Goal: Contribute content

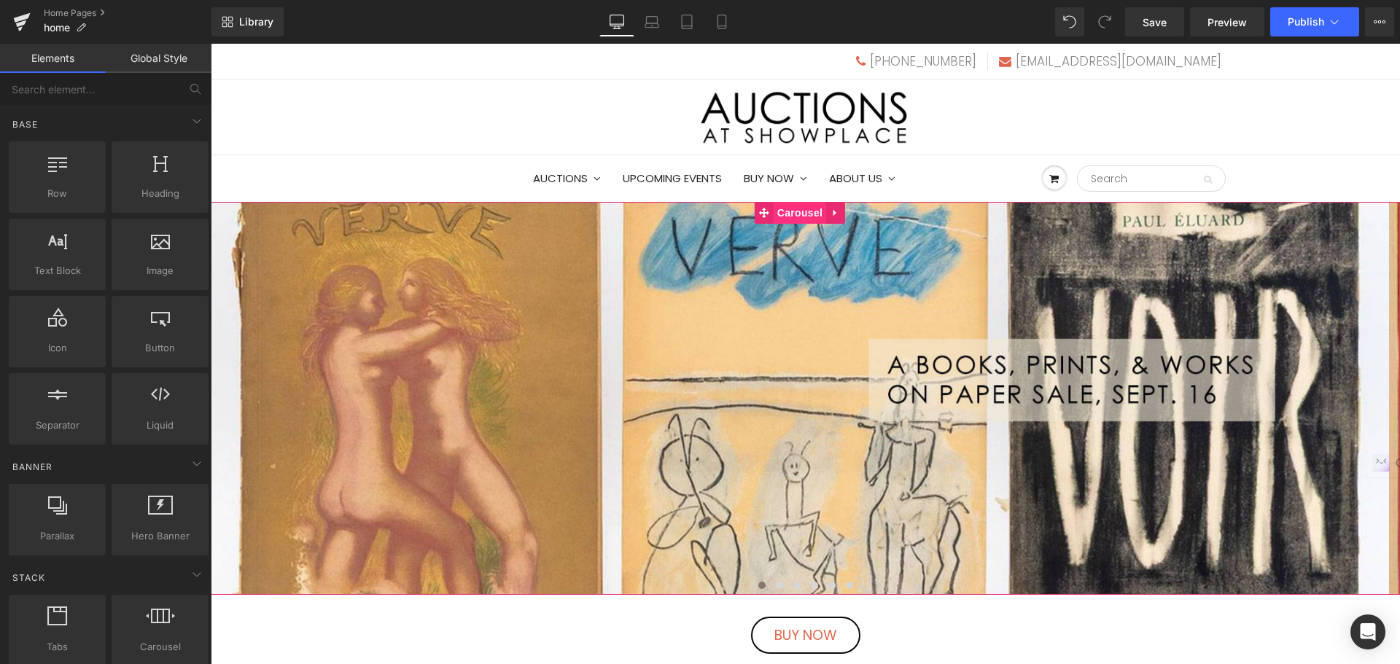
click at [806, 214] on span "Carousel" at bounding box center [800, 213] width 52 height 22
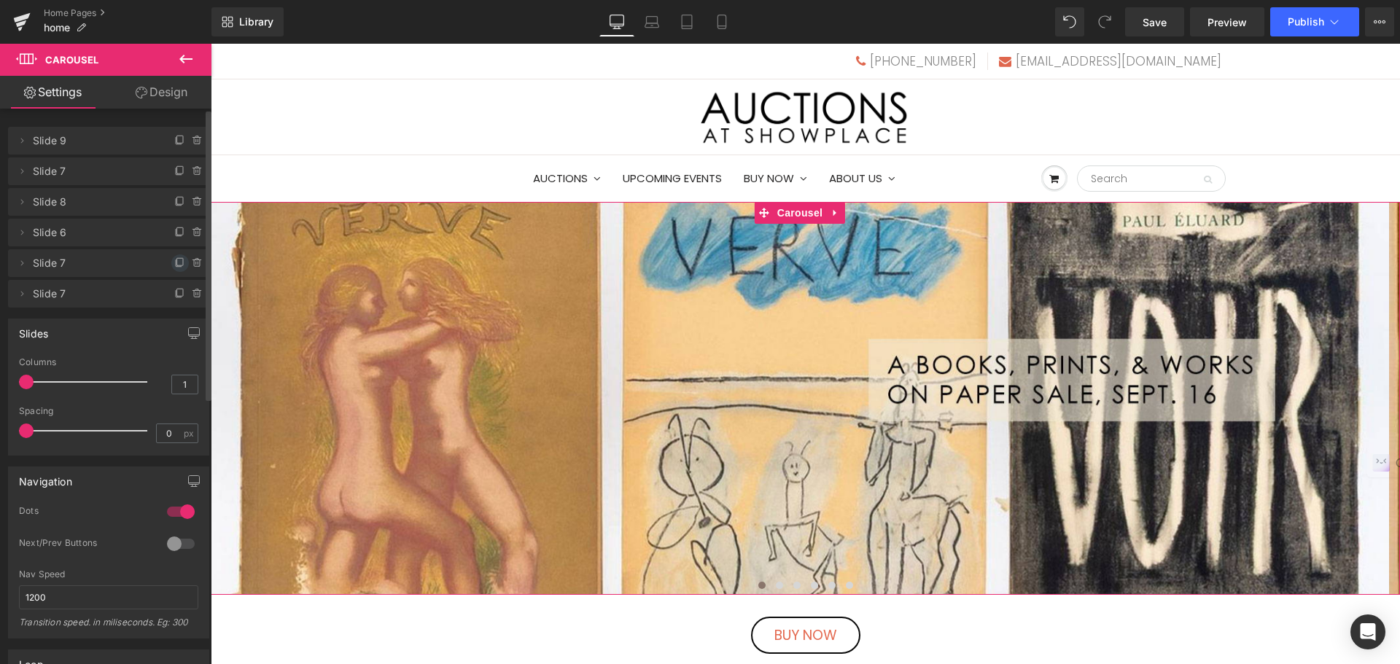
click at [174, 261] on icon at bounding box center [180, 263] width 12 height 12
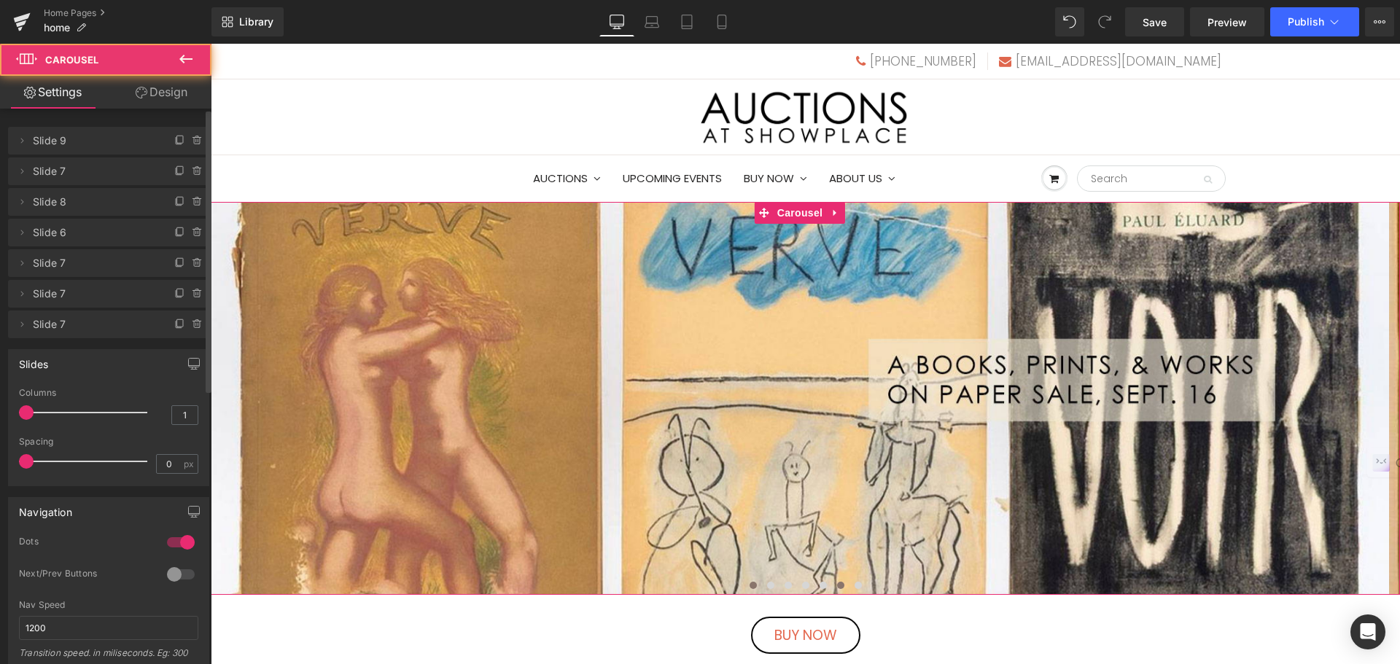
click at [837, 587] on span at bounding box center [840, 585] width 7 height 7
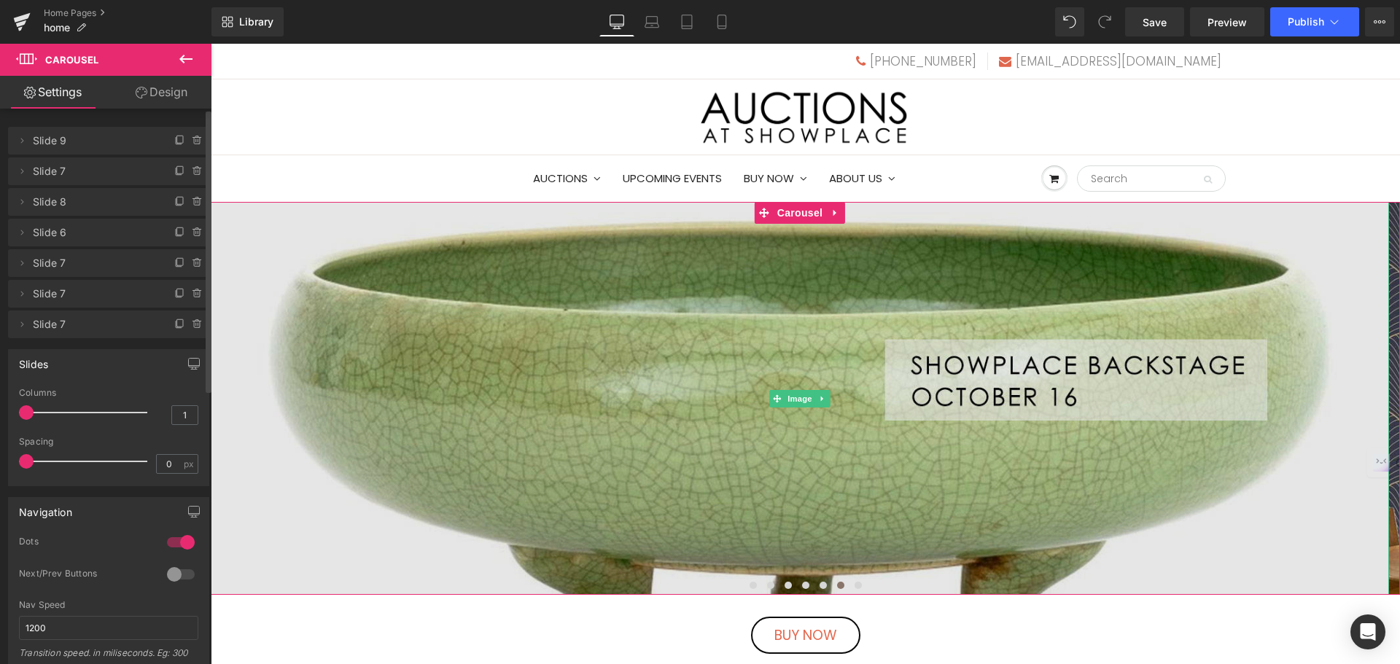
click at [851, 415] on img at bounding box center [800, 398] width 1178 height 393
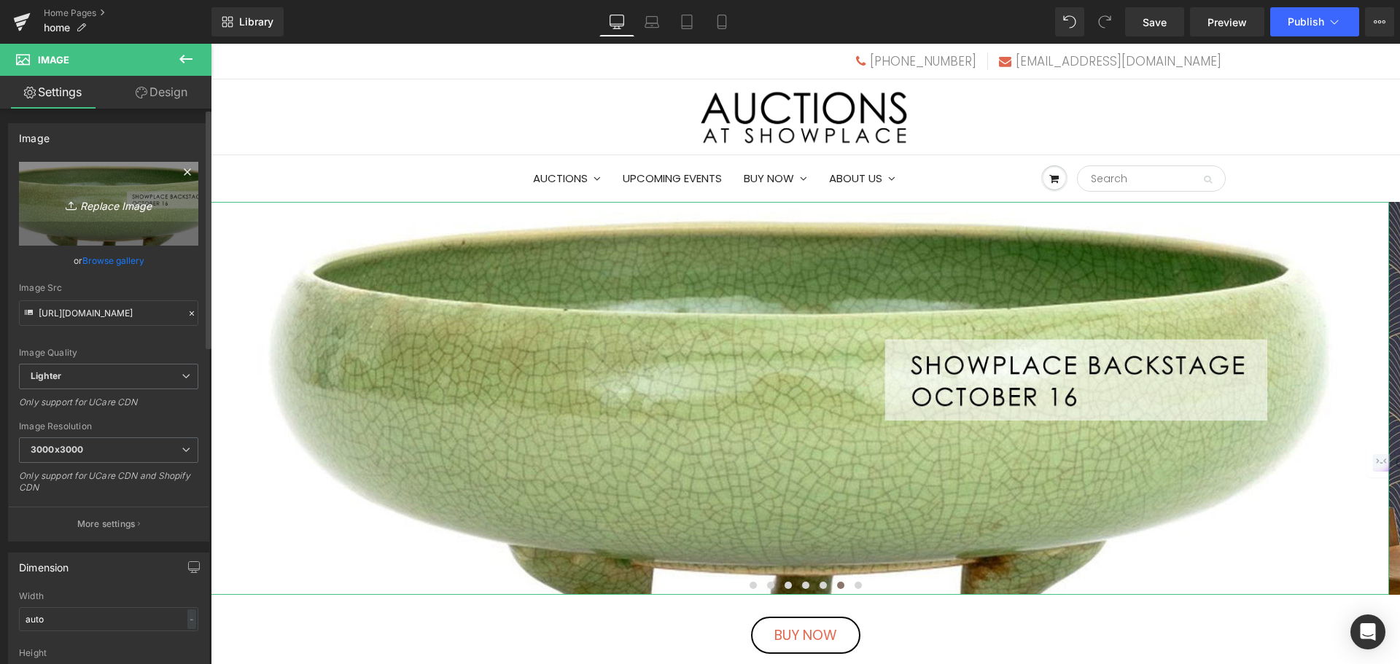
click at [106, 209] on icon "Replace Image" at bounding box center [108, 204] width 117 height 18
type input "C:\fakepath\[DATE].jpg"
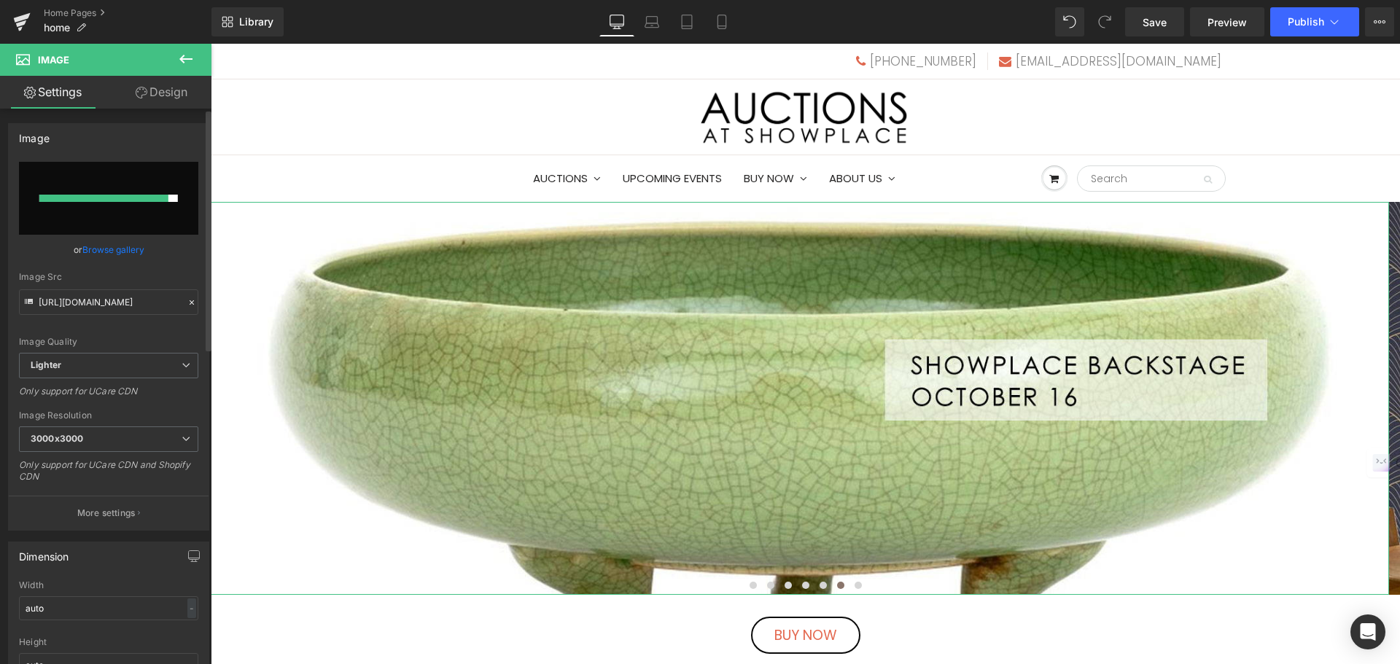
type input "[URL][DOMAIN_NAME][DATE]"
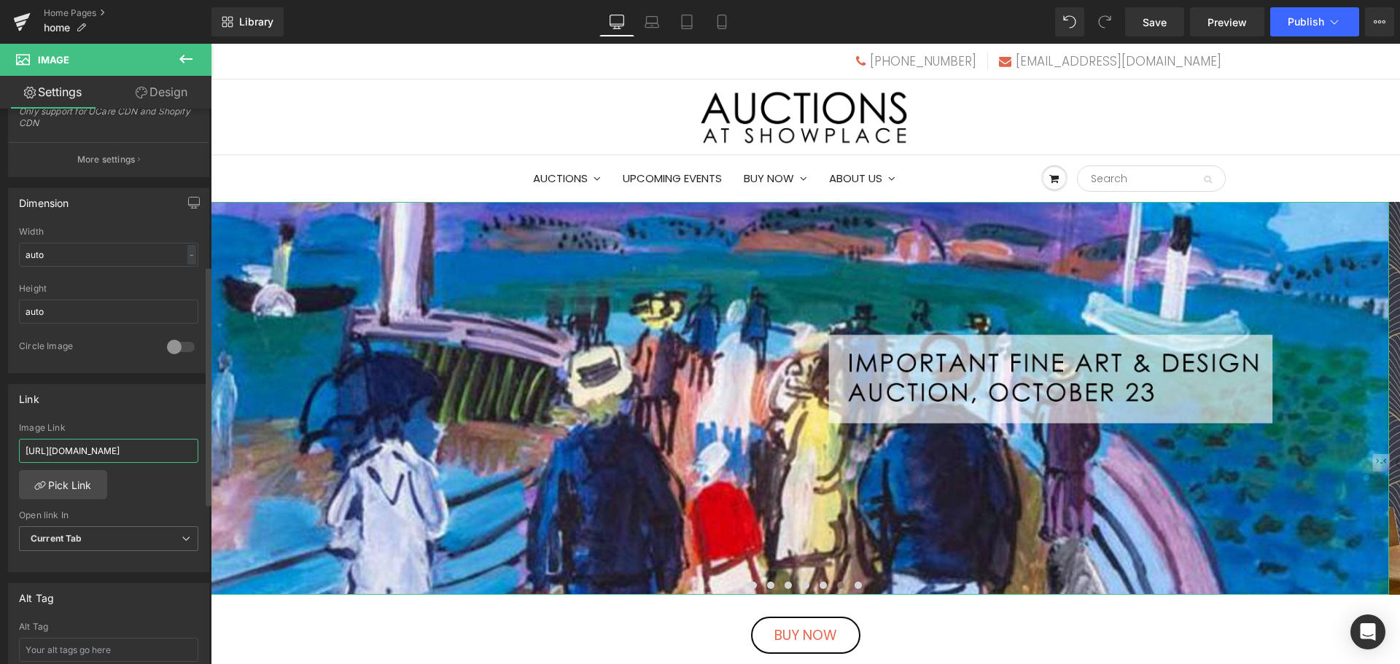
scroll to position [0, 244]
drag, startPoint x: 25, startPoint y: 448, endPoint x: 198, endPoint y: 459, distance: 173.1
click at [198, 459] on div "[URL][DOMAIN_NAME] Image Link [URL][DOMAIN_NAME] Pick Link Current Tab New Tab …" at bounding box center [109, 497] width 200 height 149
paste input "32SVH/important-fine-art-design-auction-october-23"
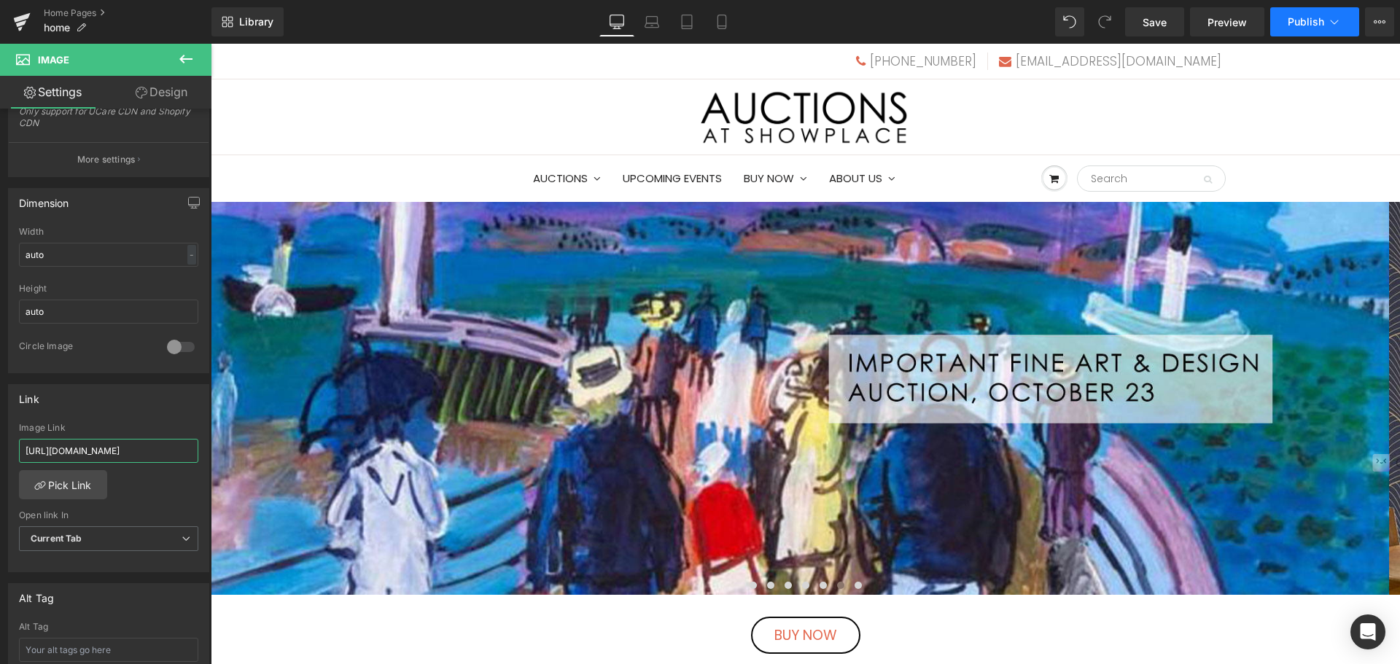
type input "[URL][DOMAIN_NAME]"
click at [1280, 30] on button "Publish" at bounding box center [1314, 21] width 89 height 29
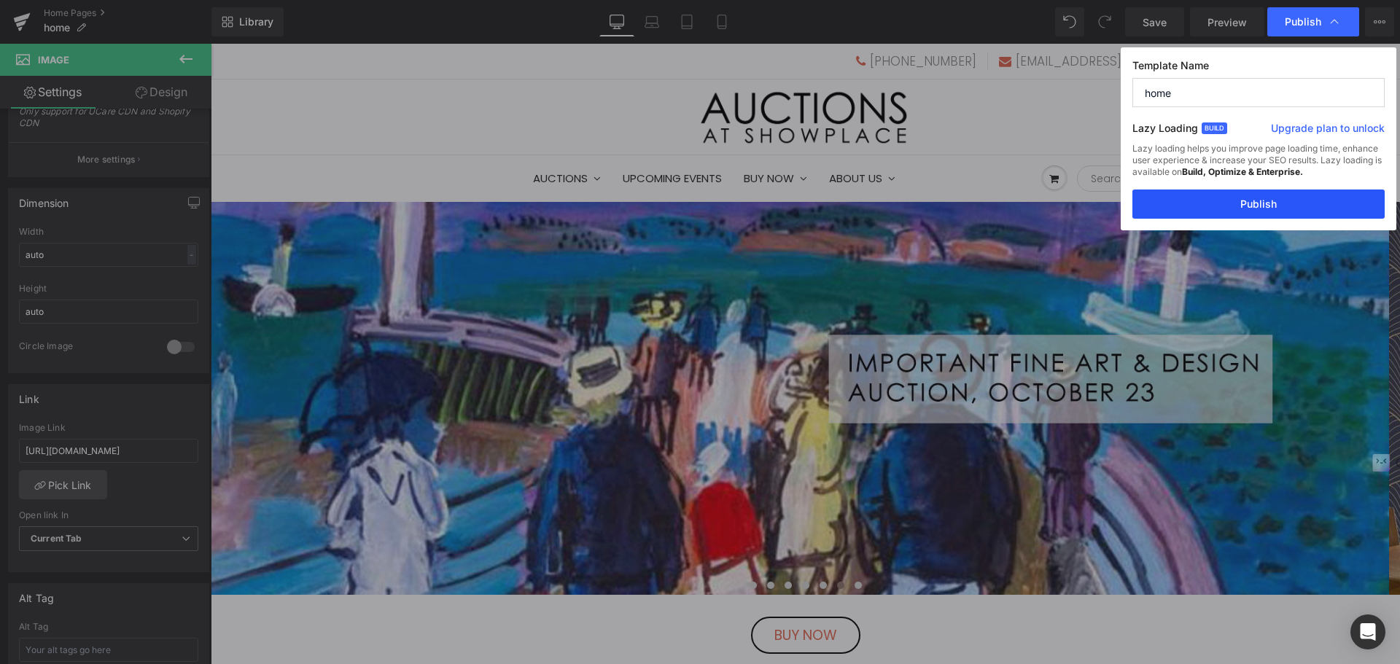
click at [1253, 198] on button "Publish" at bounding box center [1258, 204] width 252 height 29
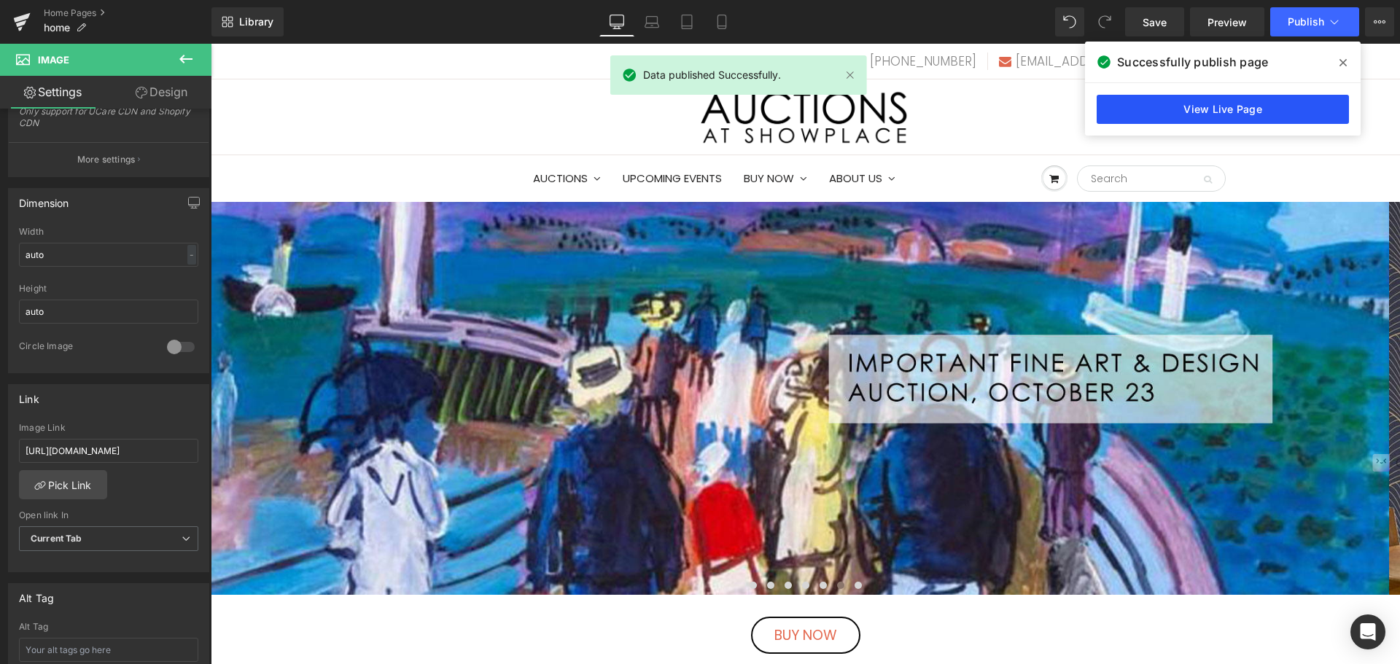
click at [1205, 103] on link "View Live Page" at bounding box center [1223, 109] width 252 height 29
